Goal: Information Seeking & Learning: Learn about a topic

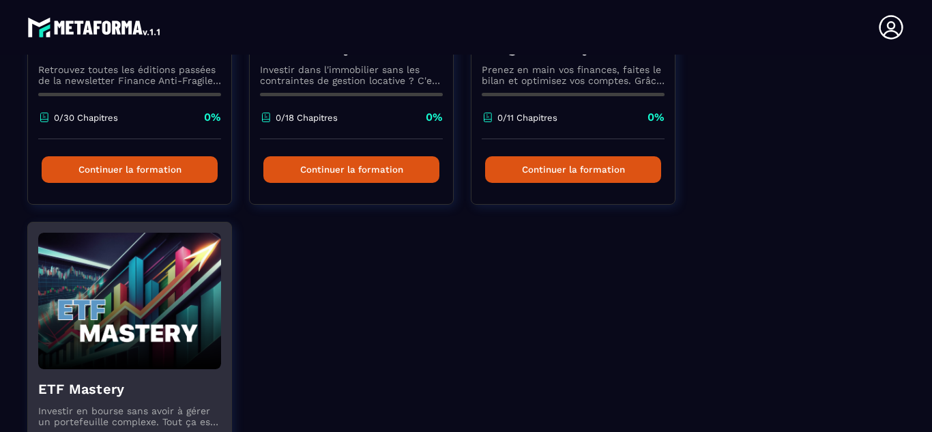
scroll to position [798, 0]
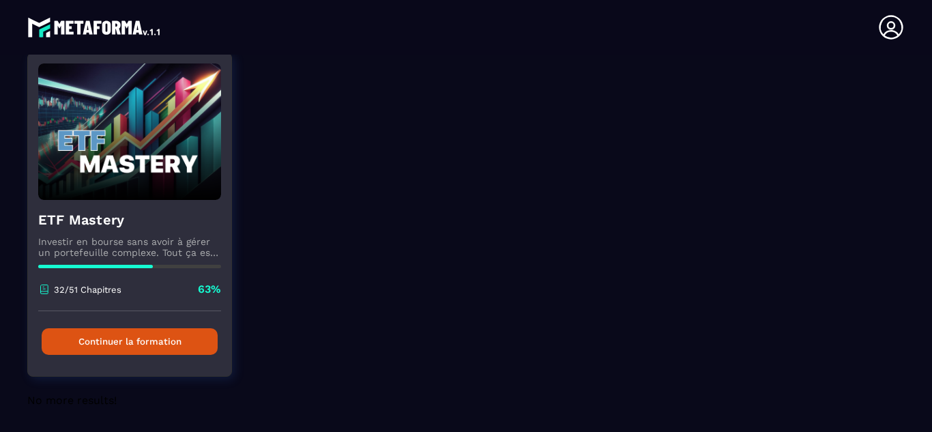
click at [141, 341] on button "Continuer la formation" at bounding box center [130, 341] width 176 height 27
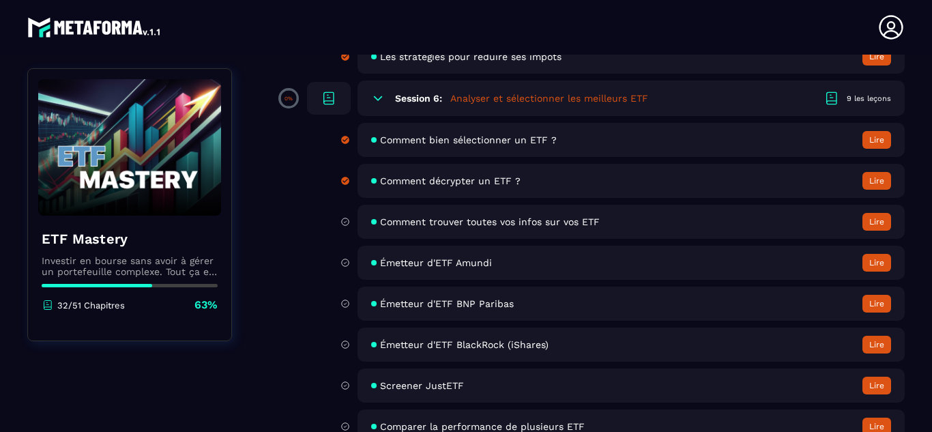
scroll to position [1609, 0]
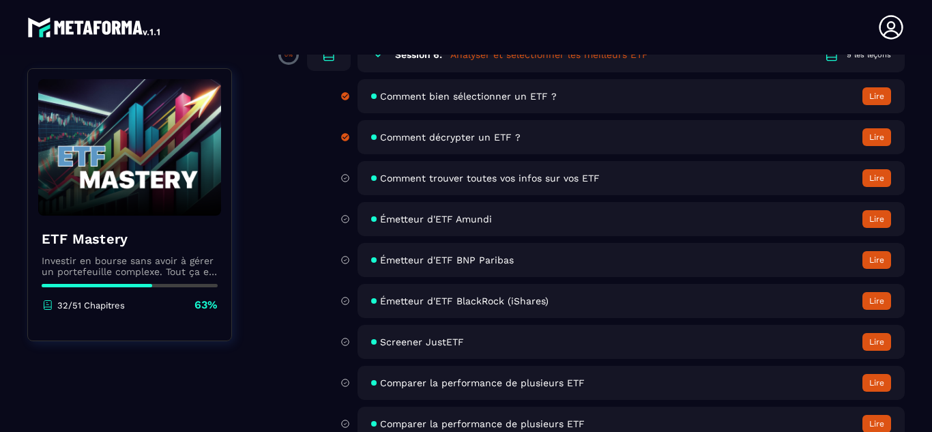
click at [871, 184] on button "Lire" at bounding box center [876, 178] width 29 height 18
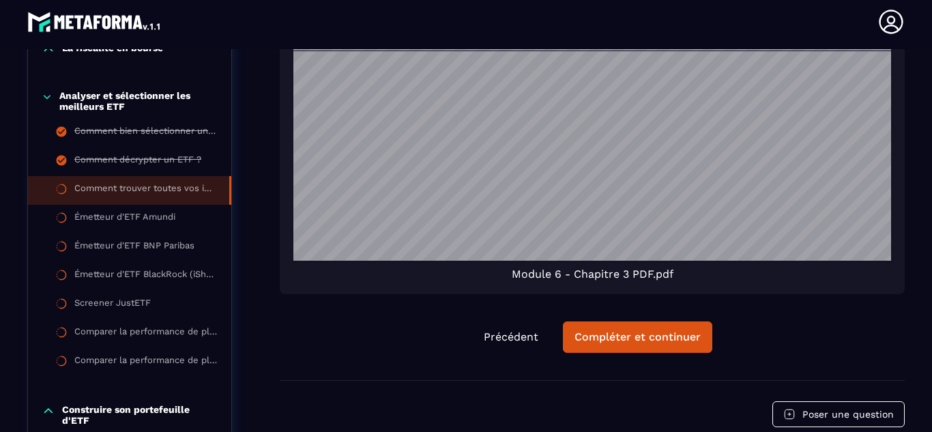
scroll to position [1364, 0]
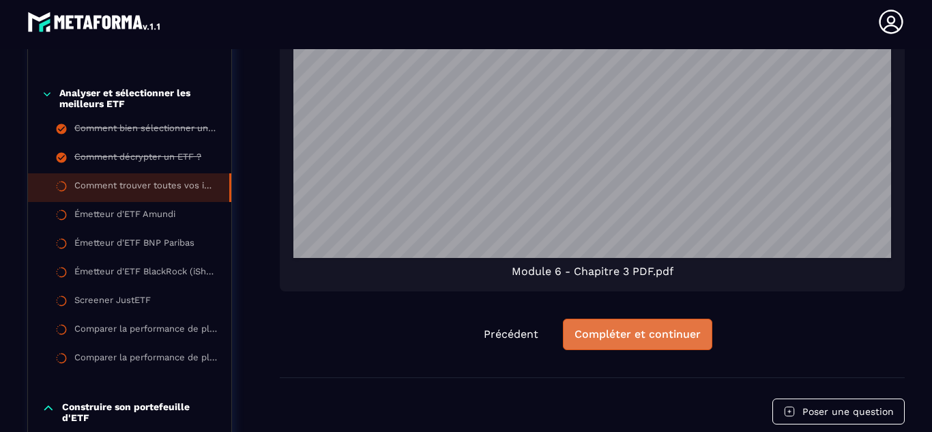
click at [613, 340] on div "Compléter et continuer" at bounding box center [637, 334] width 126 height 14
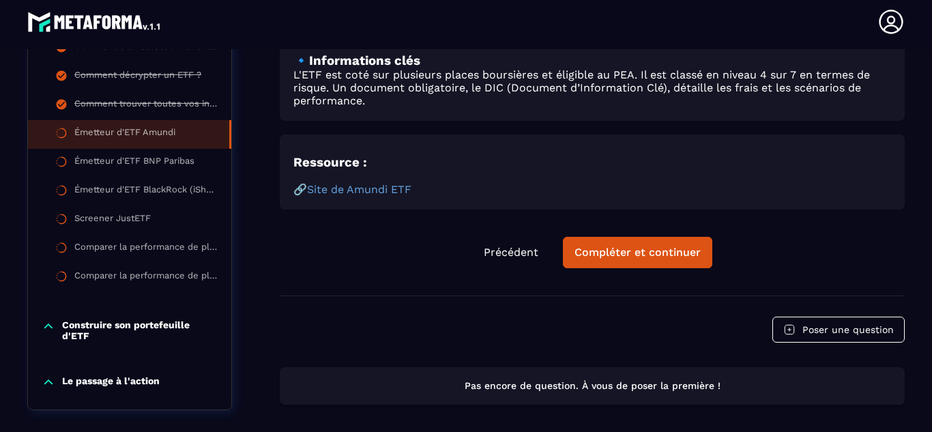
scroll to position [897, 0]
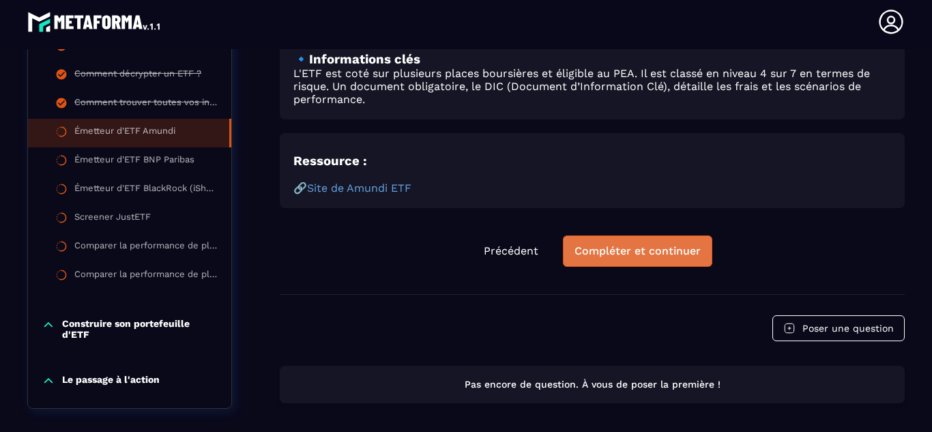
click at [614, 261] on button "Compléter et continuer" at bounding box center [637, 250] width 149 height 31
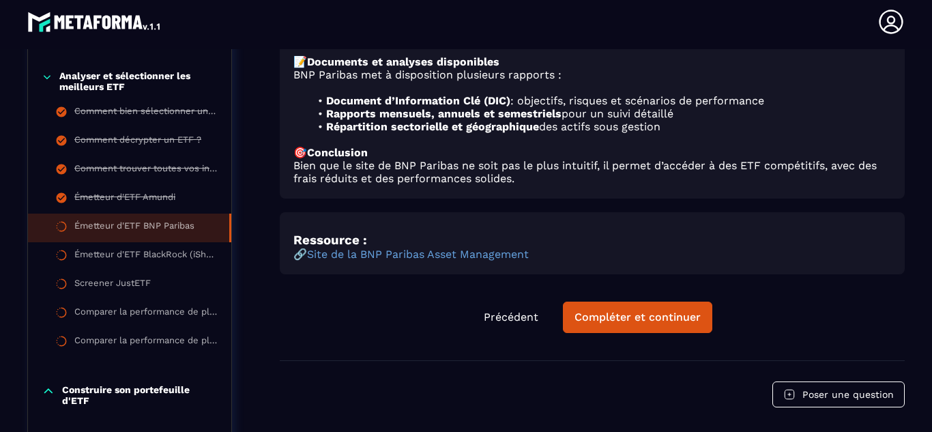
scroll to position [982, 0]
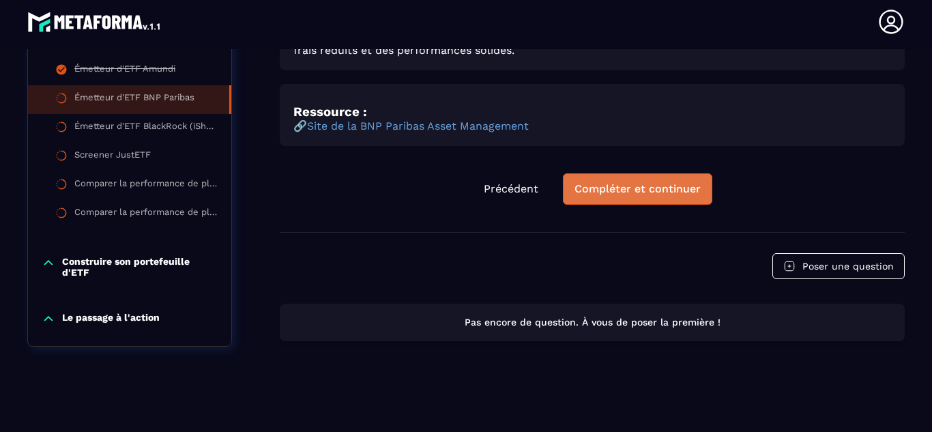
click at [631, 201] on button "Compléter et continuer" at bounding box center [637, 188] width 149 height 31
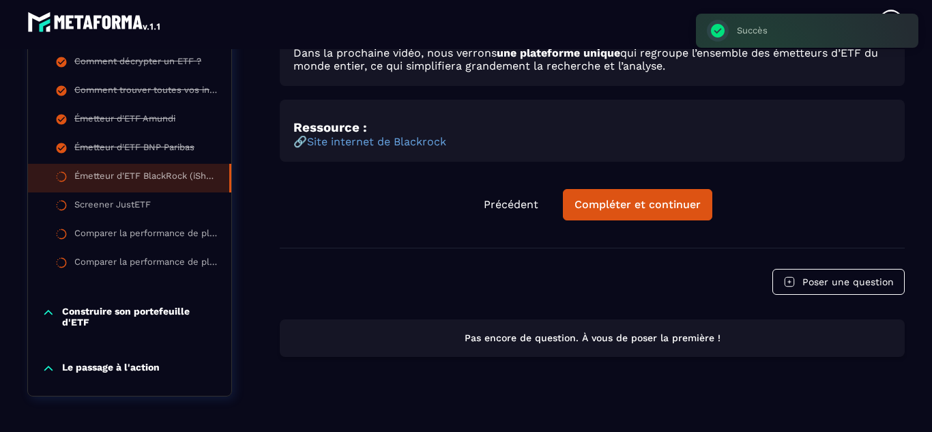
scroll to position [142, 0]
